Goal: Navigation & Orientation: Find specific page/section

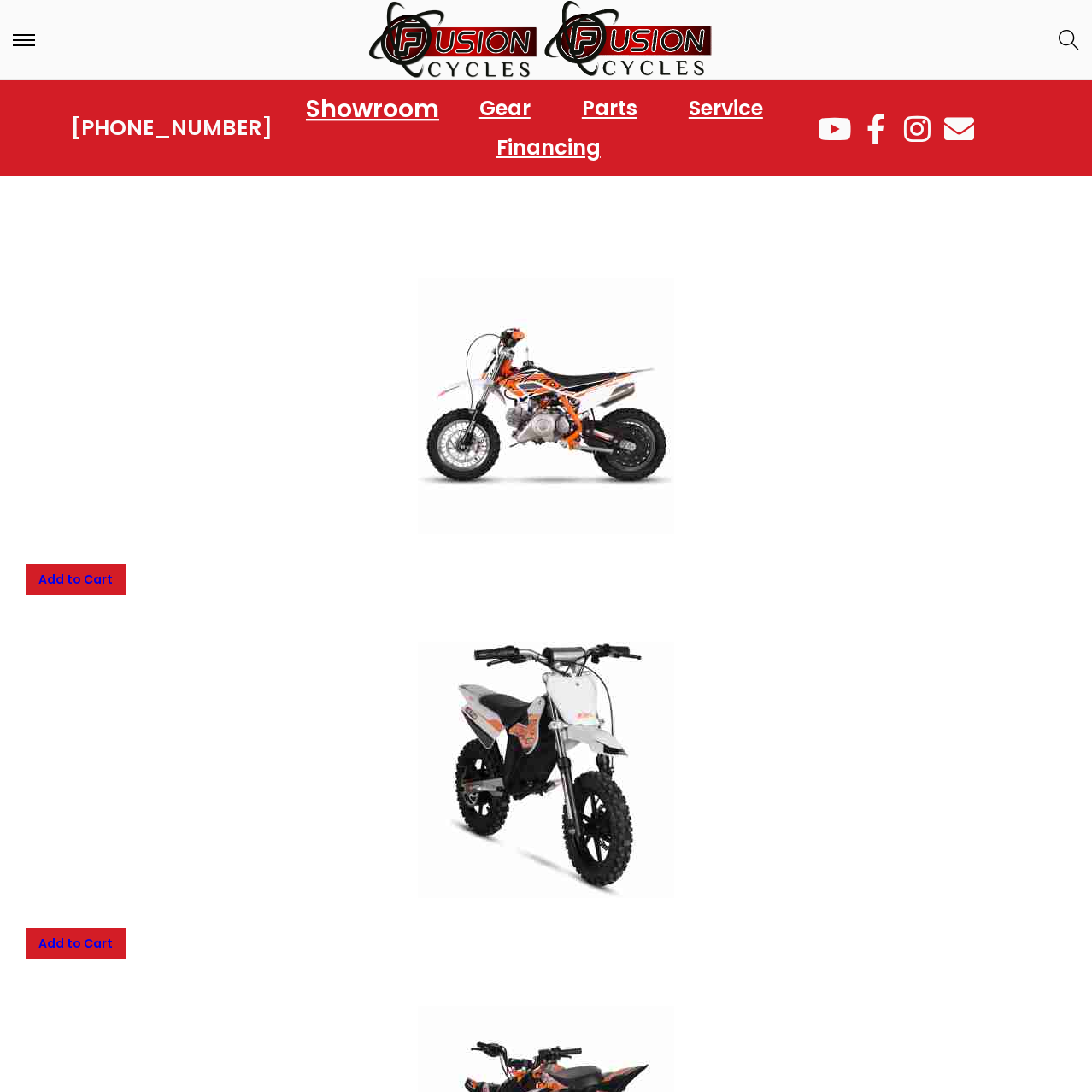
click at [387, 106] on link "Showroom" at bounding box center [373, 109] width 174 height 47
click at [483, 38] on img at bounding box center [453, 40] width 171 height 79
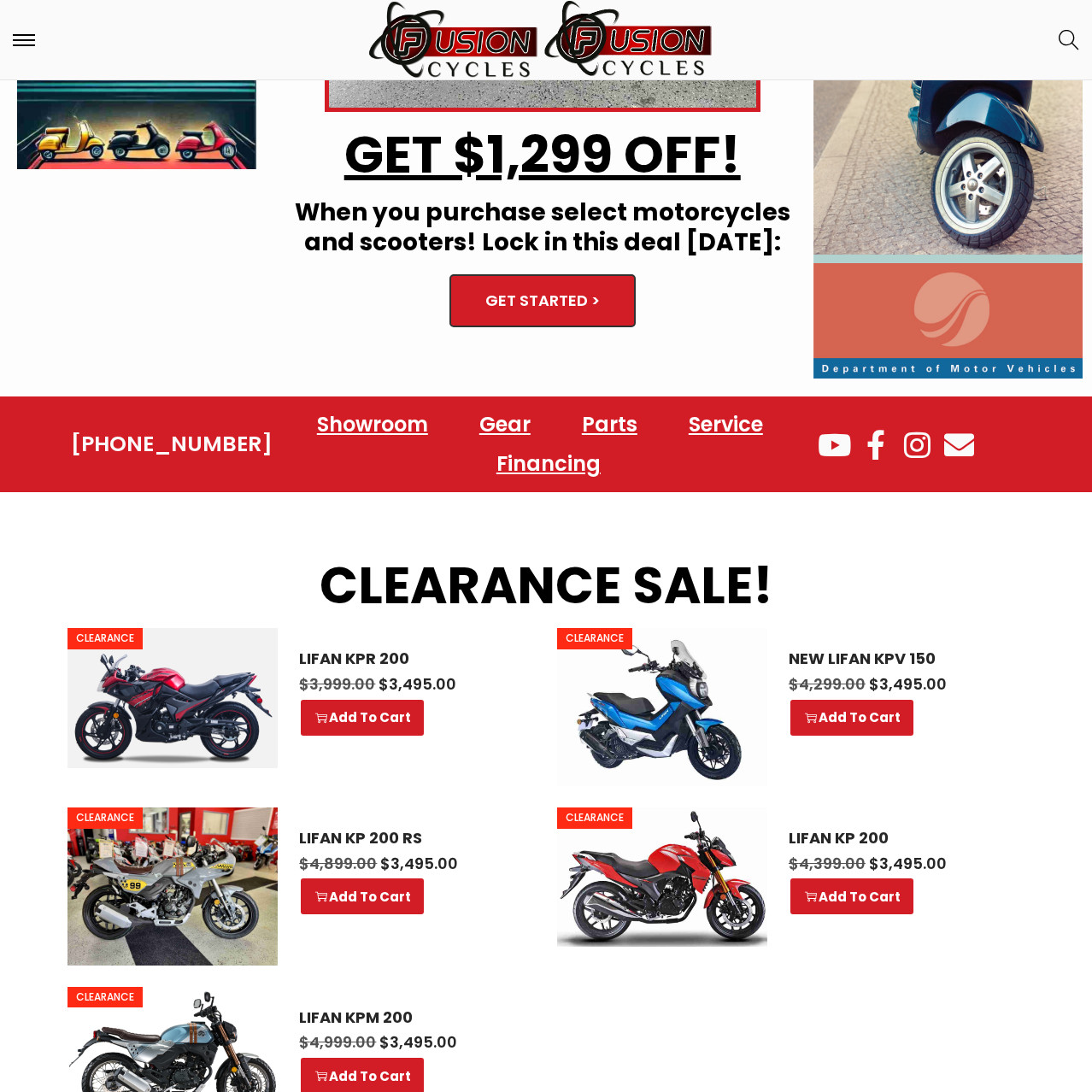
scroll to position [436, 0]
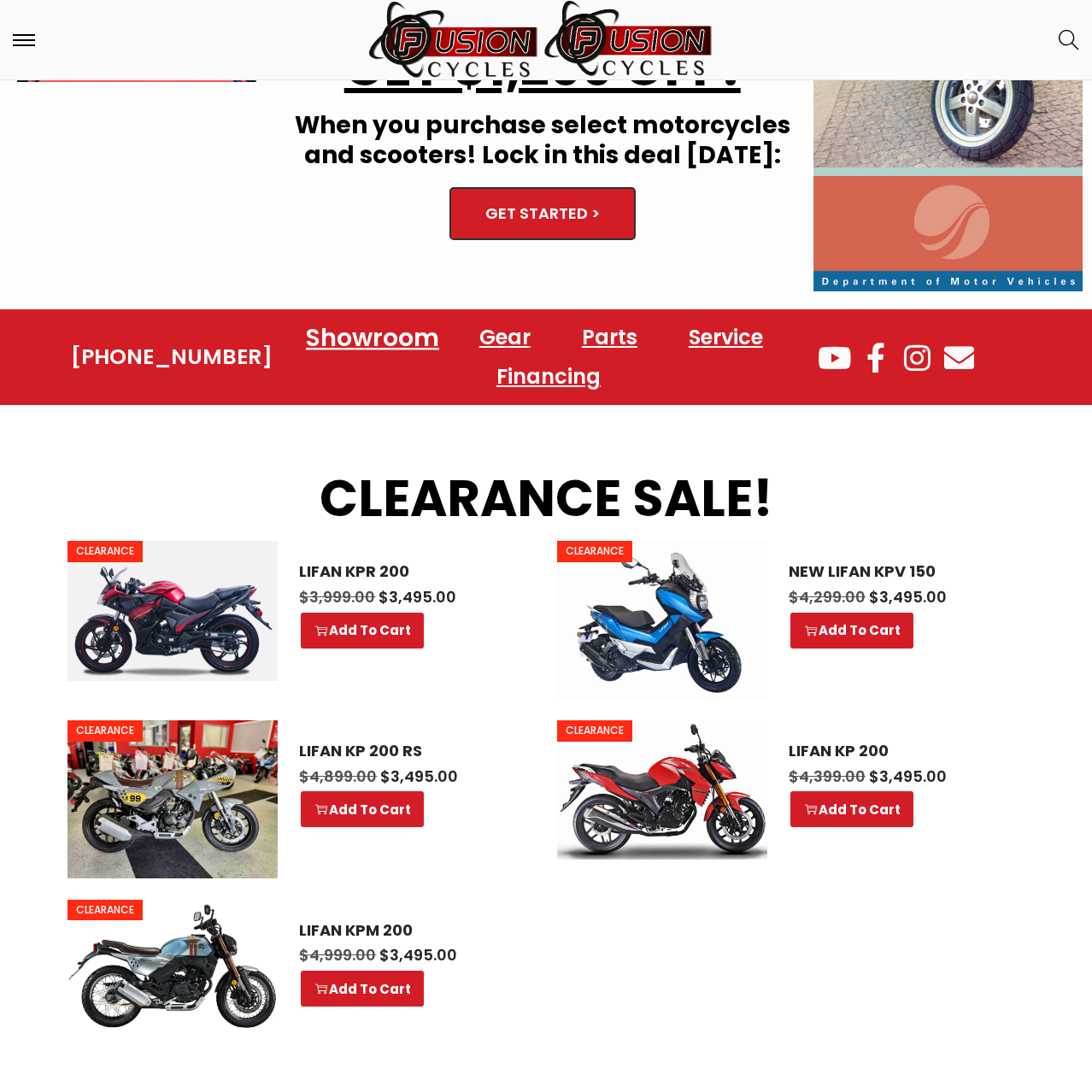
click at [391, 348] on link "Showroom" at bounding box center [373, 338] width 174 height 47
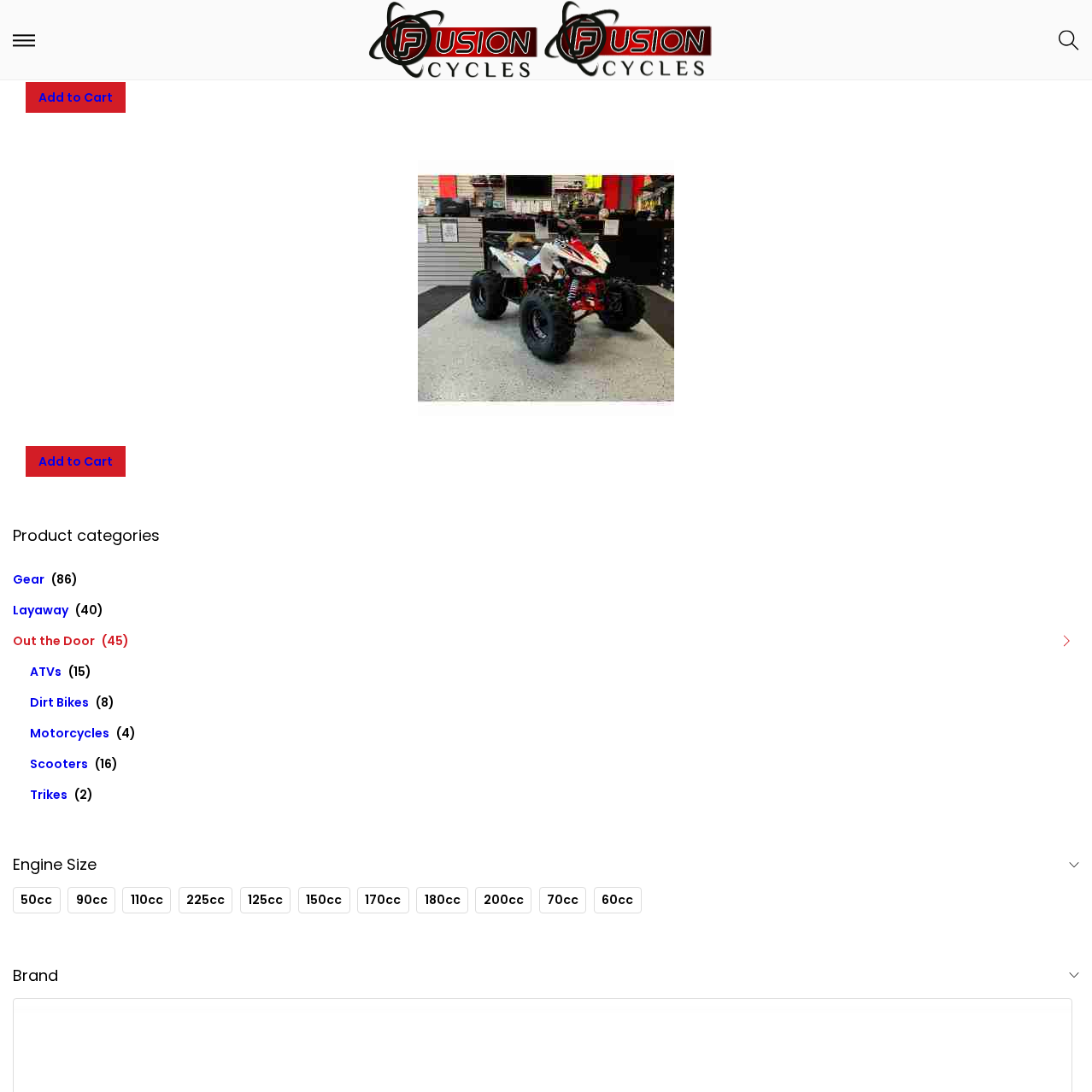
scroll to position [12844, 0]
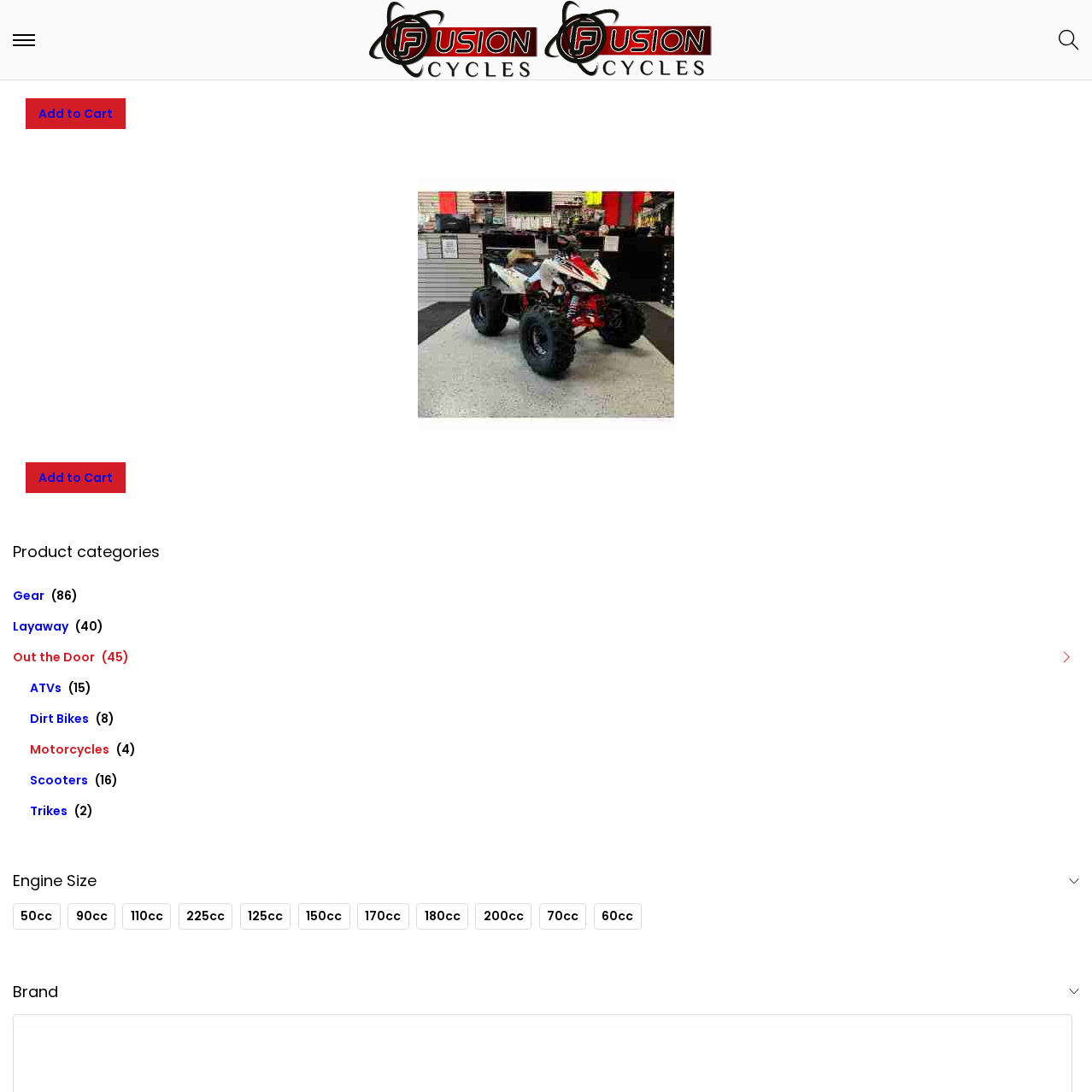
click at [83, 745] on link "Motorcycles" at bounding box center [69, 749] width 79 height 17
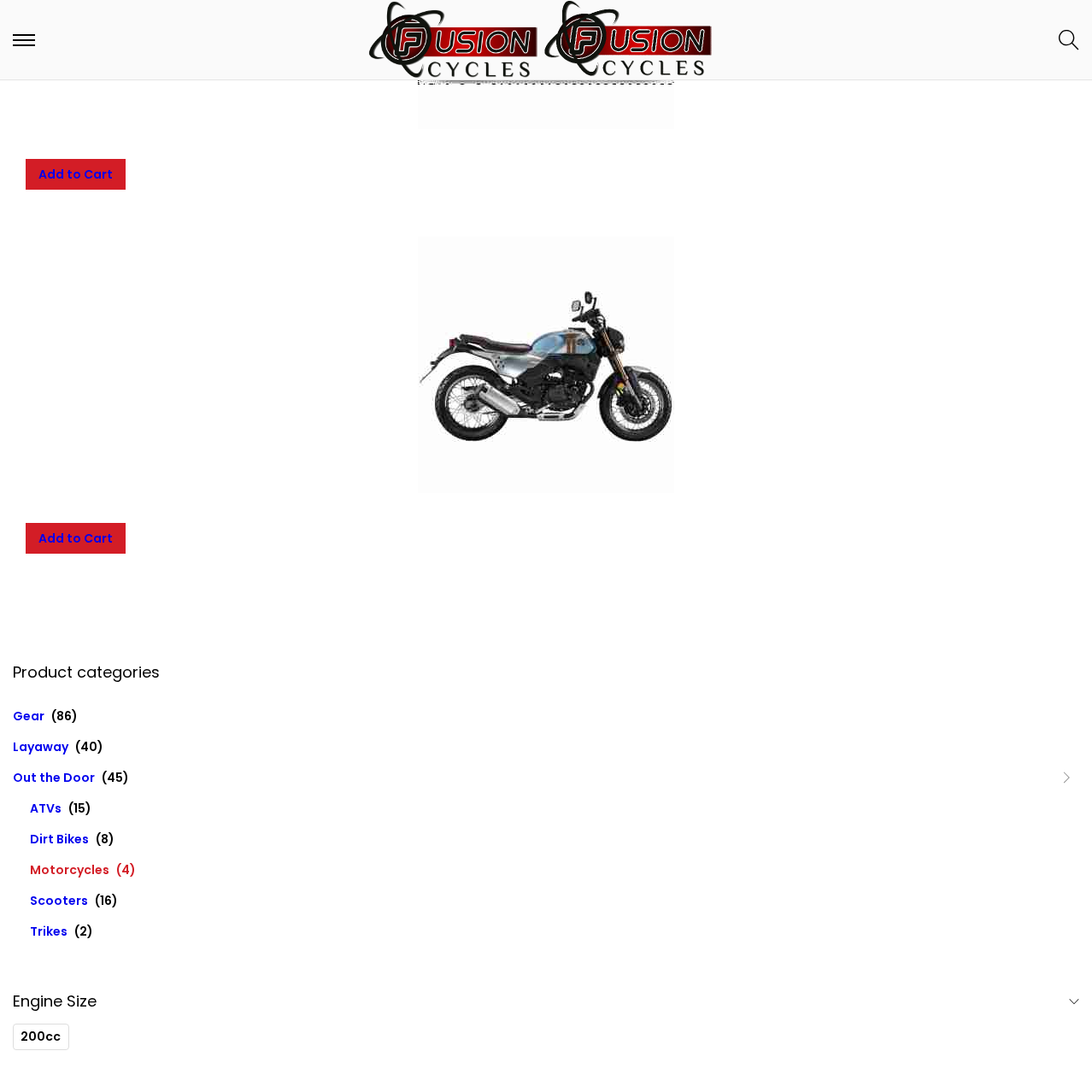
scroll to position [1656, 0]
